Goal: Task Accomplishment & Management: Manage account settings

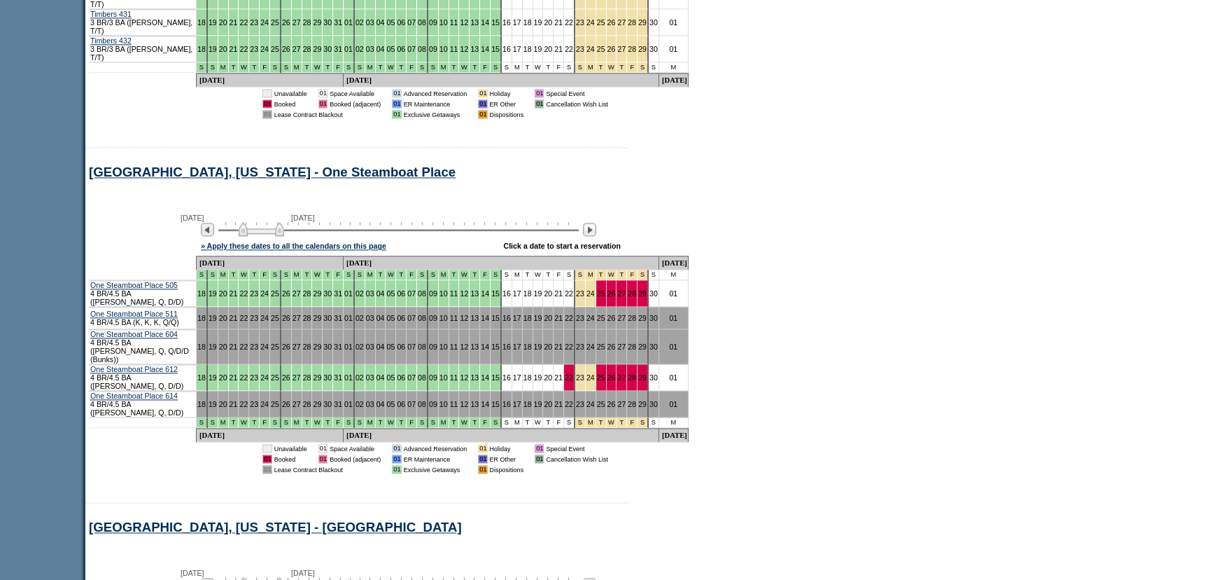
scroll to position [2380, 0]
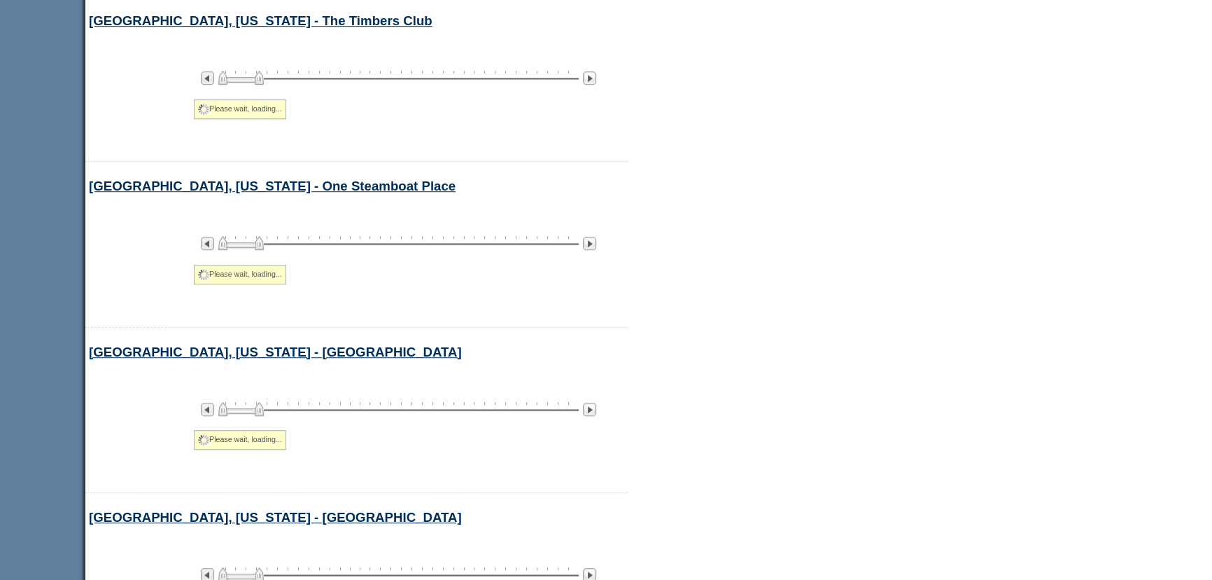
select select "Mountain"
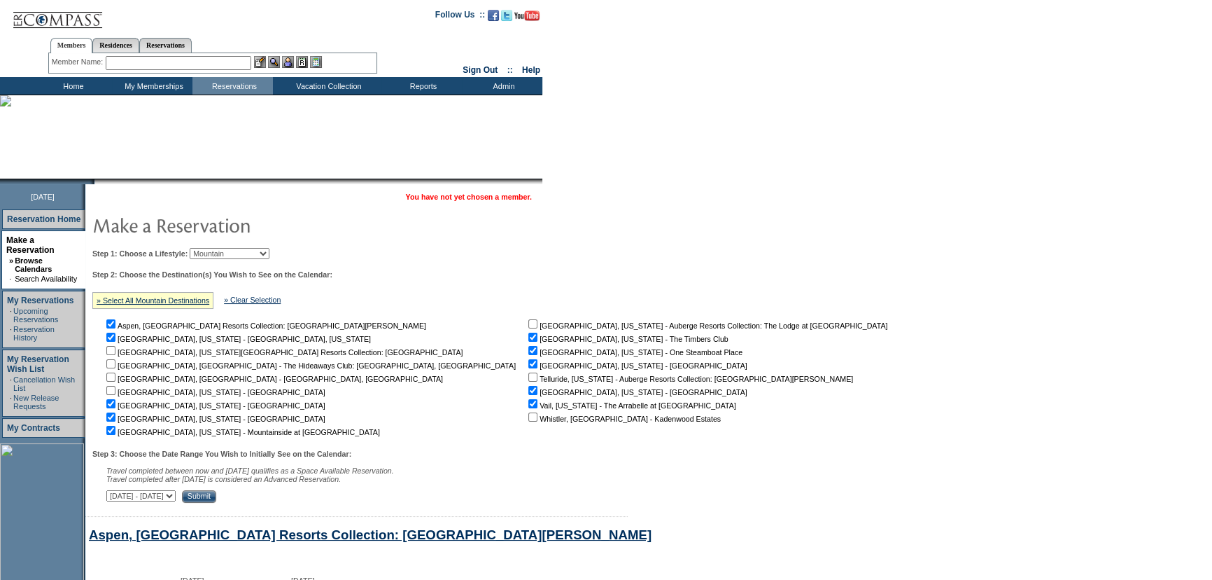
click at [171, 64] on input "text" at bounding box center [179, 63] width 146 height 14
drag, startPoint x: 140, startPoint y: 63, endPoint x: 37, endPoint y: 56, distance: 103.1
click at [38, 56] on center "Members Residences Reservations Member Name: Jan Hoffman Destination or Residen…" at bounding box center [212, 53] width 421 height 44
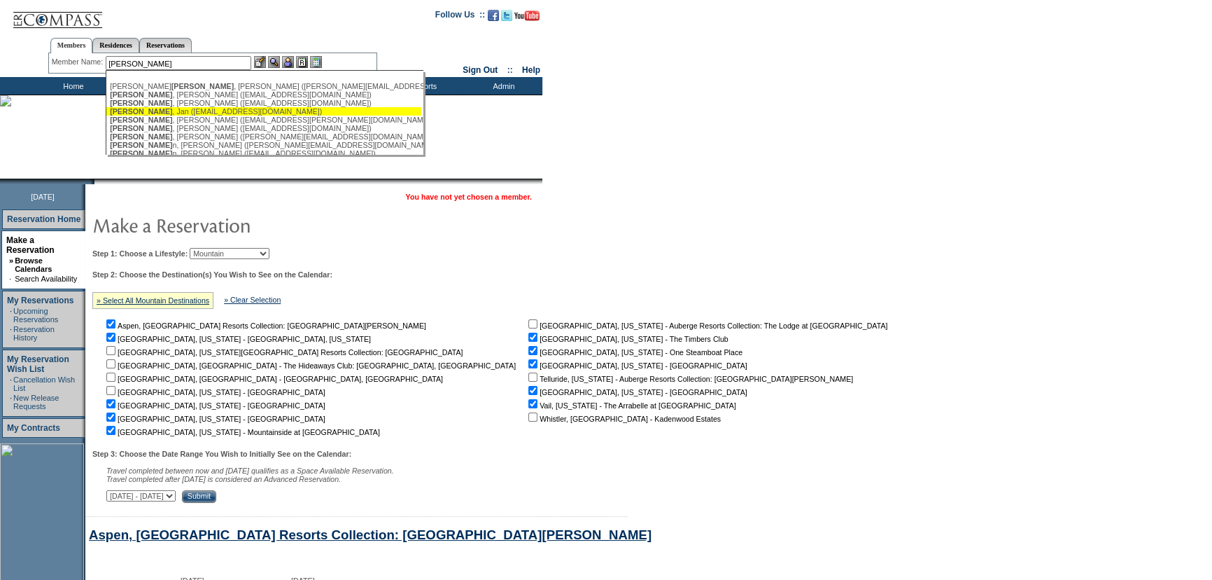
click at [193, 111] on div "Hoffman , Jan (janhof@att.net)" at bounding box center [264, 111] width 308 height 8
type input "Hoffman, Jan (janhof@att.net)"
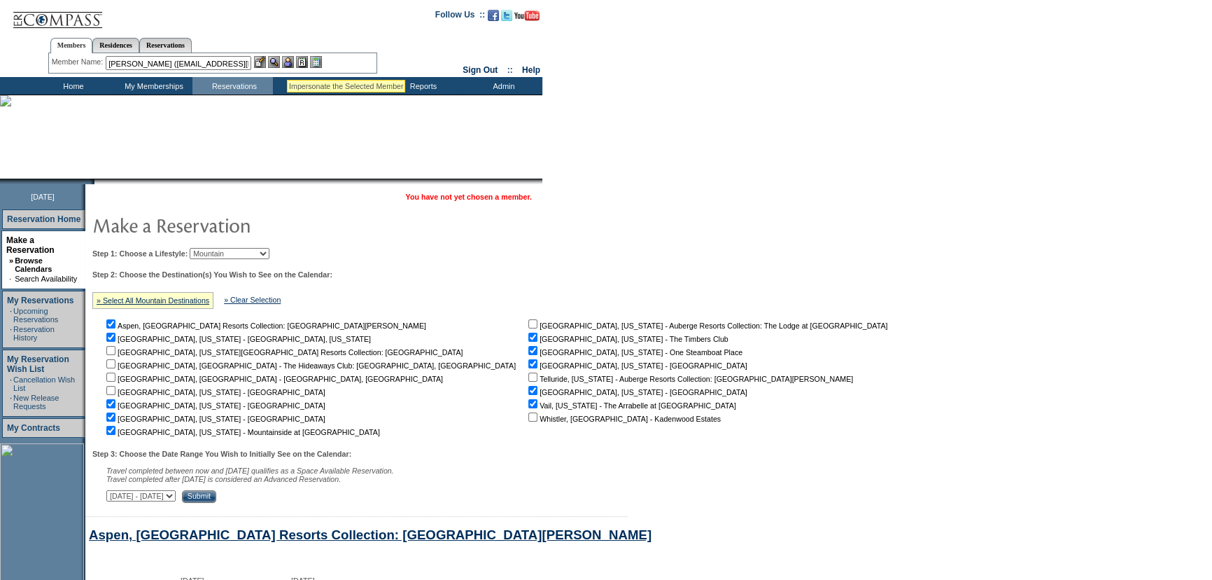
click at [293, 63] on img at bounding box center [288, 62] width 12 height 12
click at [276, 63] on img at bounding box center [274, 62] width 12 height 12
